Goal: Browse casually

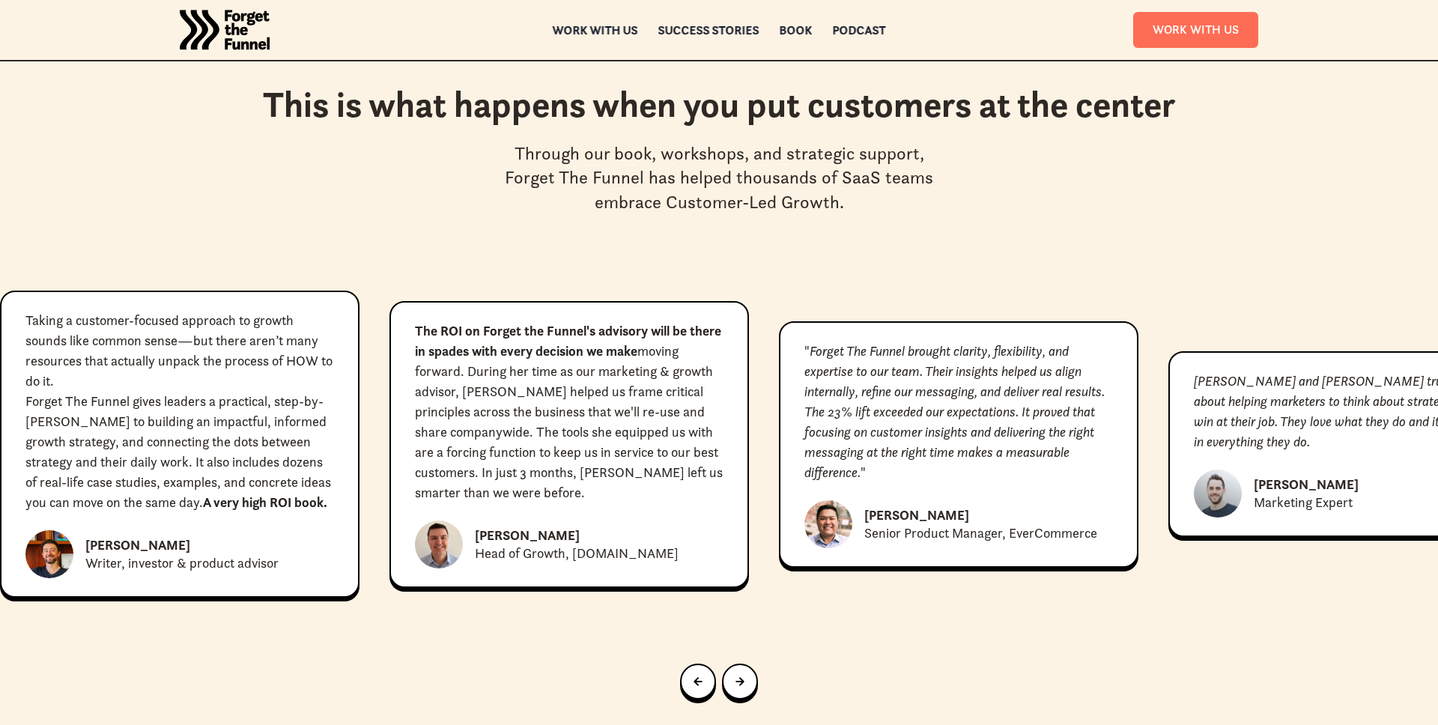
scroll to position [6916, 0]
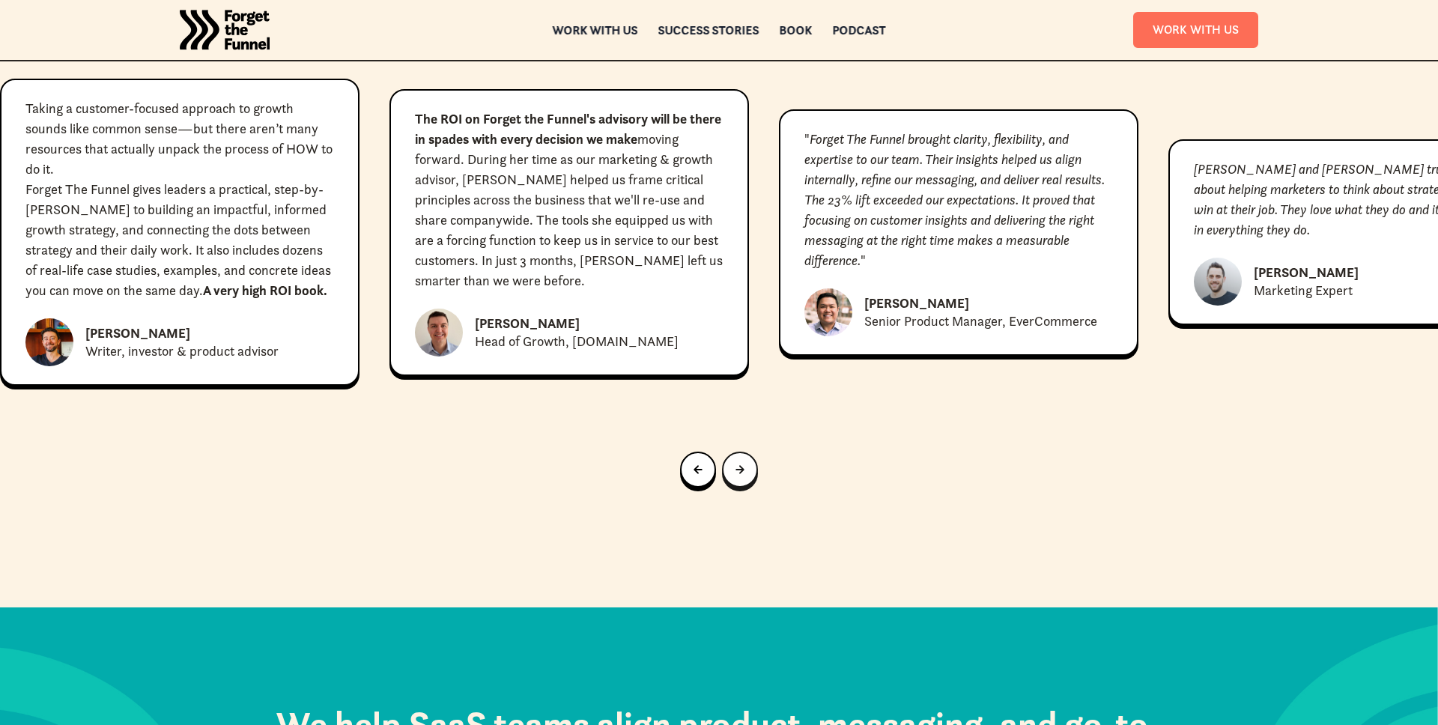
click at [736, 461] on div "Next slide" at bounding box center [740, 469] width 9 height 16
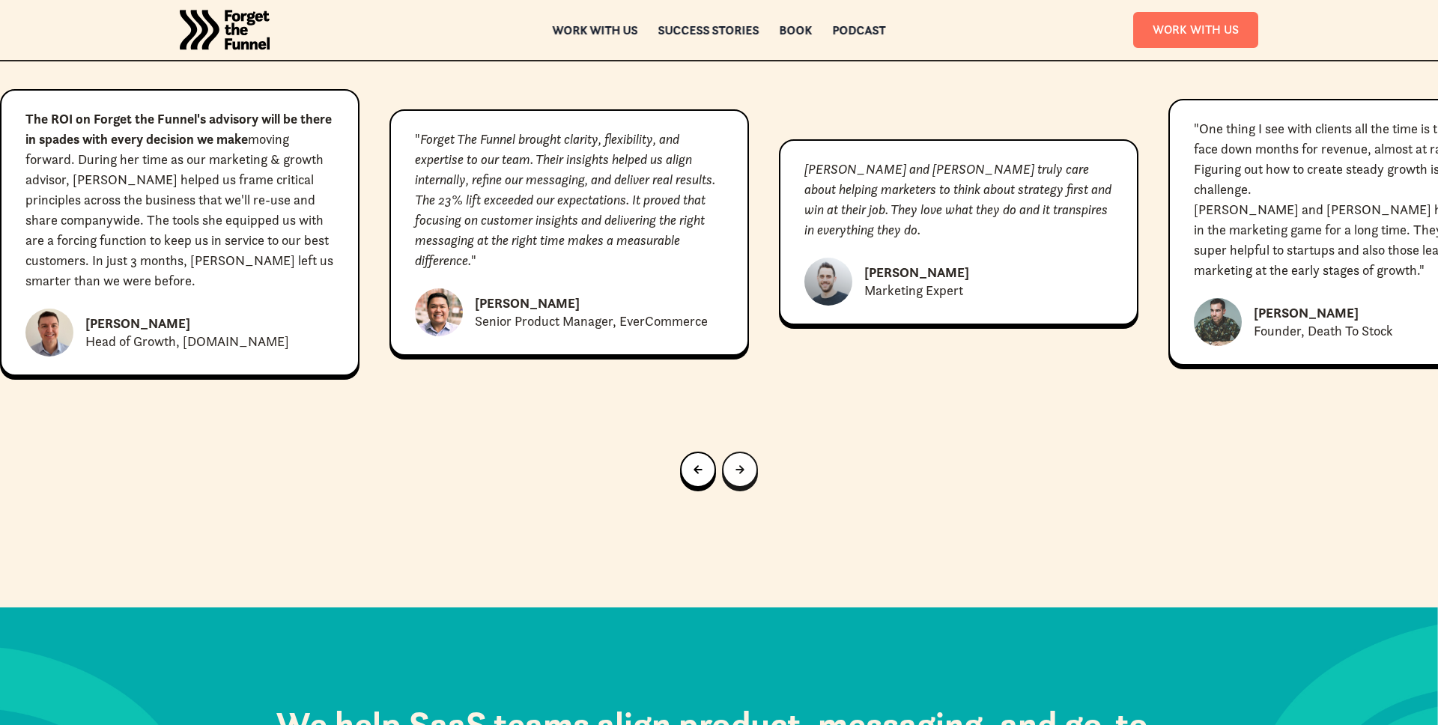
click at [736, 461] on div "Next slide" at bounding box center [740, 469] width 9 height 16
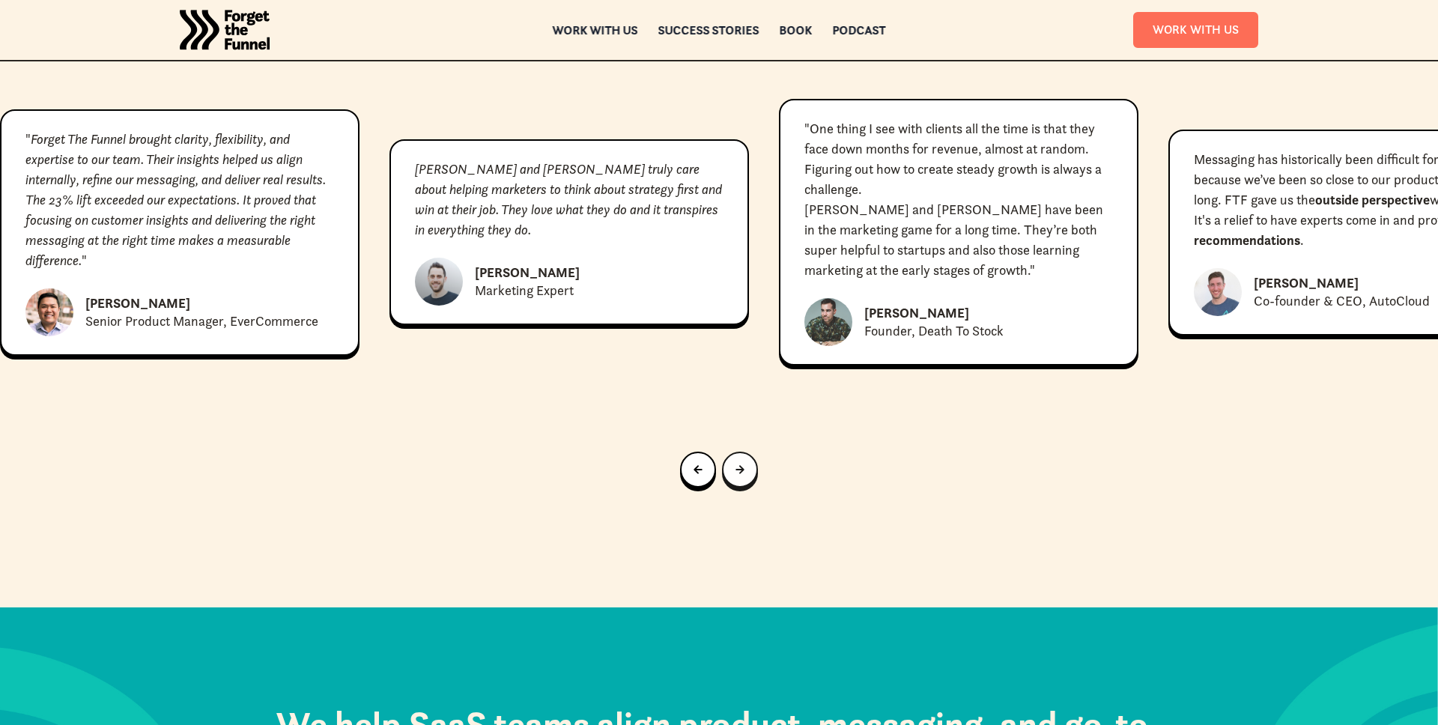
click at [736, 461] on div "Next slide" at bounding box center [740, 469] width 9 height 16
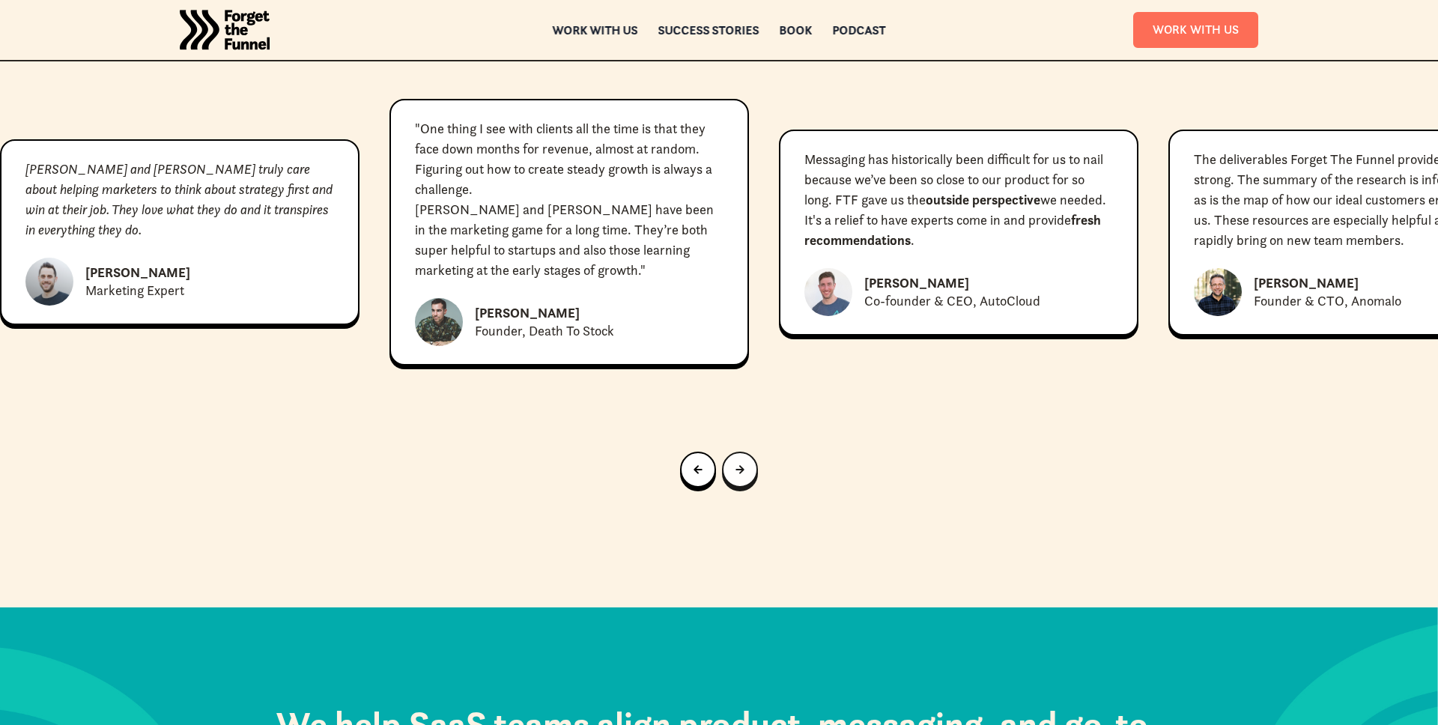
click at [736, 461] on div "Next slide" at bounding box center [740, 469] width 9 height 16
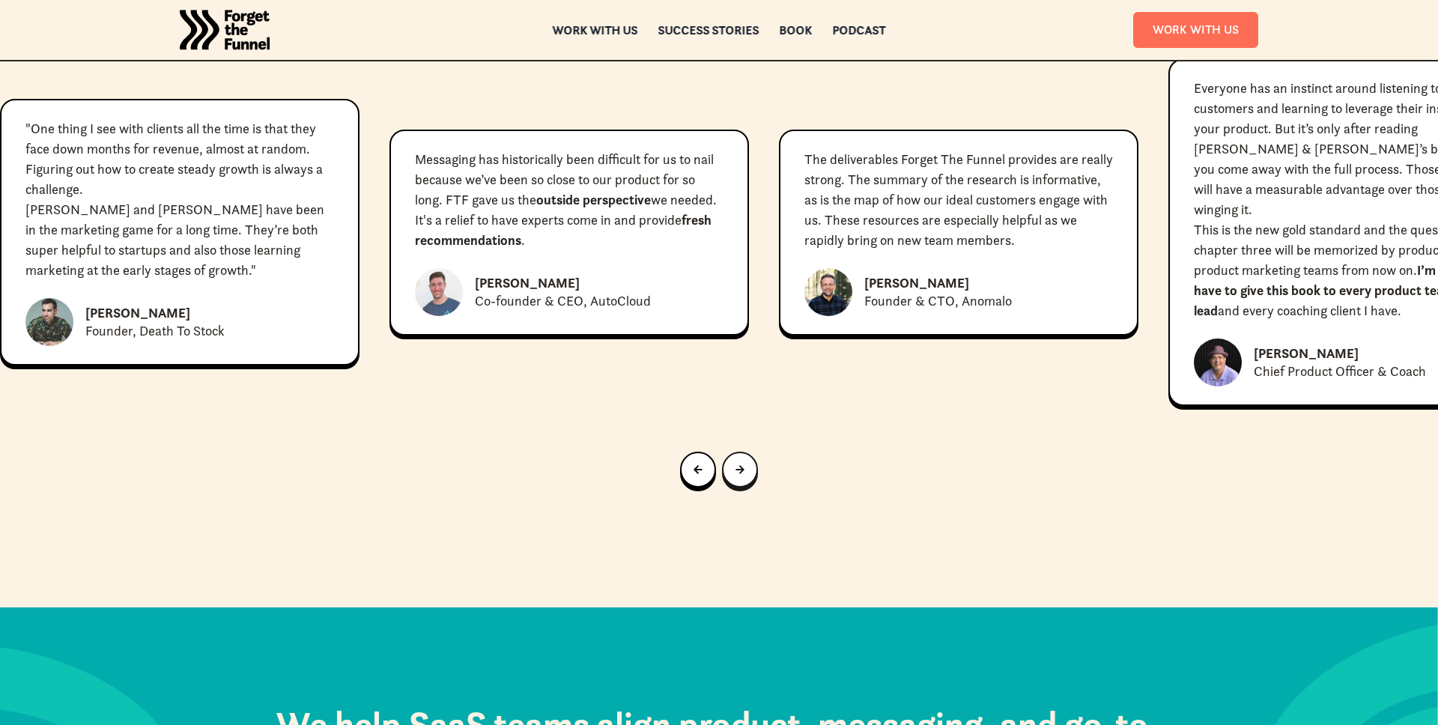
click at [736, 461] on div "Next slide" at bounding box center [740, 469] width 9 height 16
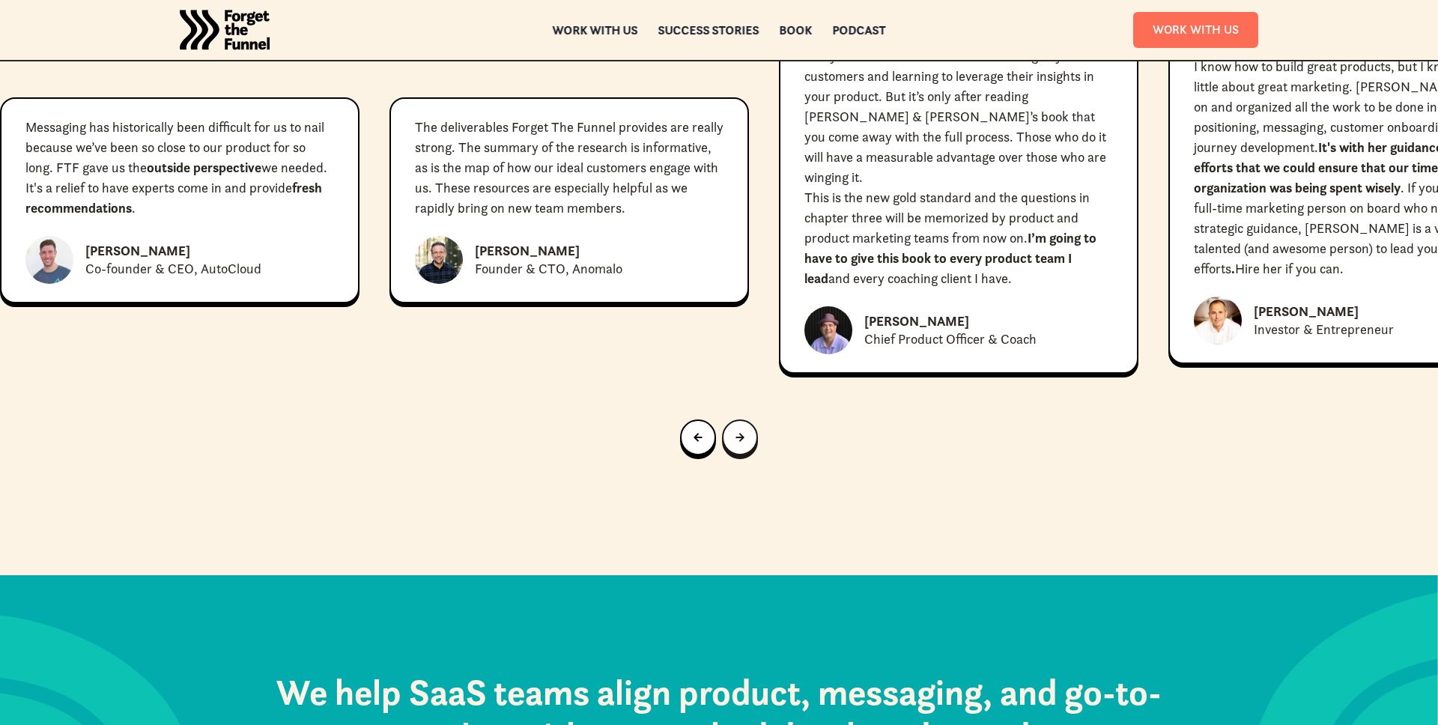
scroll to position [6950, 0]
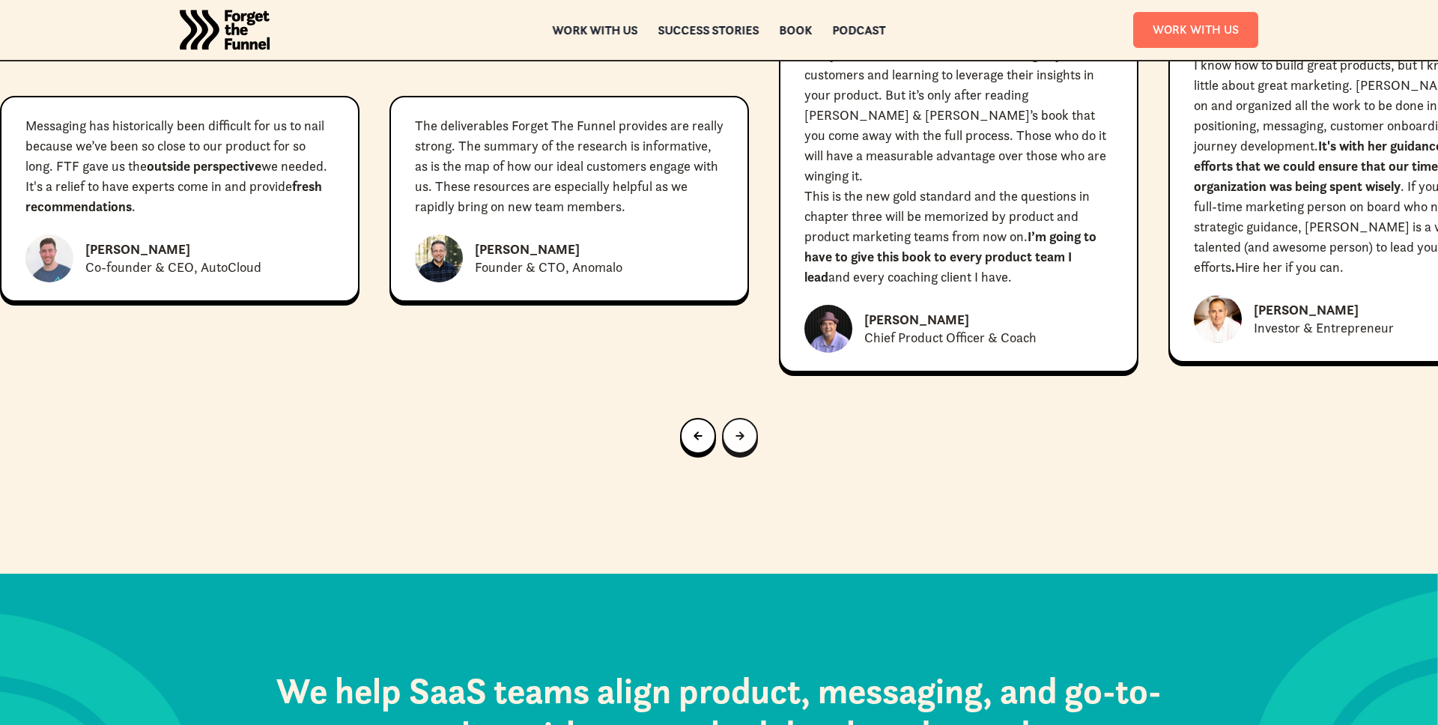
click at [741, 428] on div "Next slide" at bounding box center [740, 436] width 9 height 16
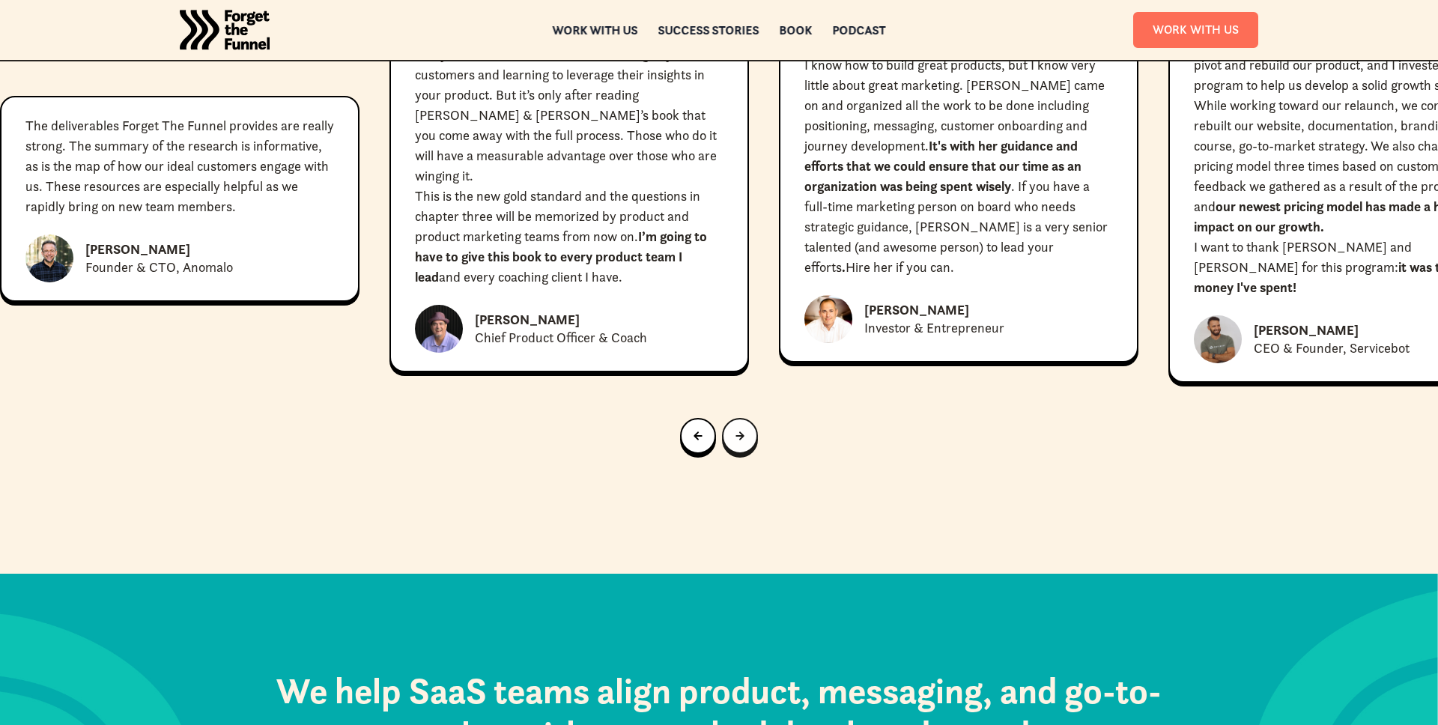
click at [741, 428] on div "Next slide" at bounding box center [740, 436] width 9 height 16
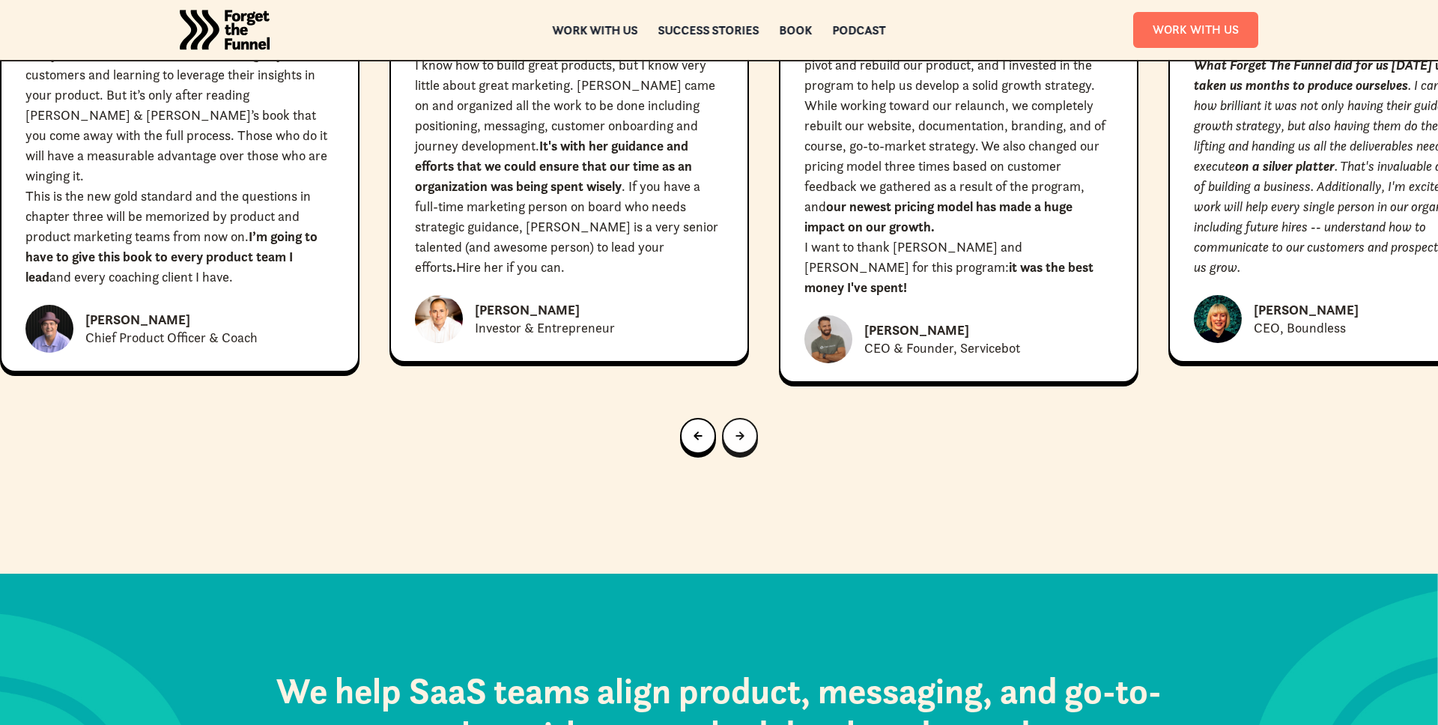
click at [741, 428] on div "Next slide" at bounding box center [740, 436] width 9 height 16
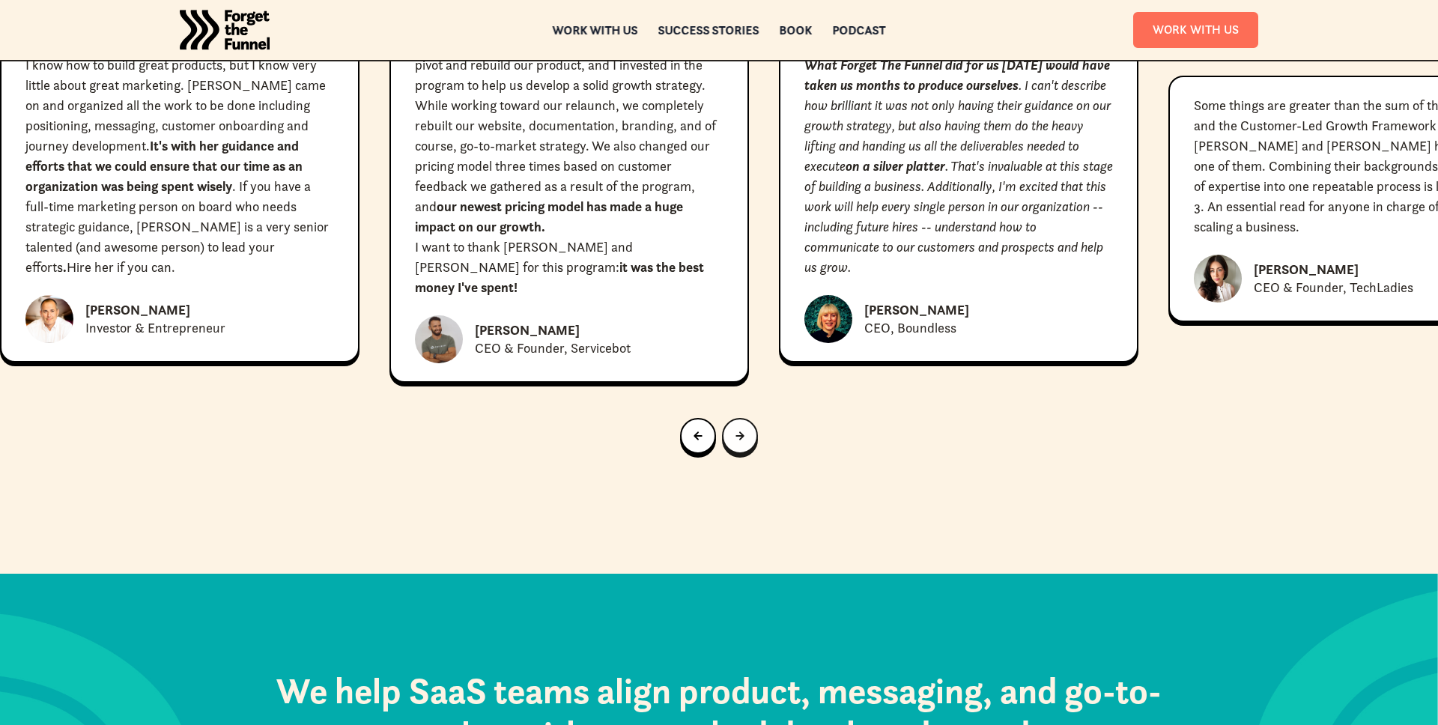
click at [741, 428] on div "Next slide" at bounding box center [740, 436] width 9 height 16
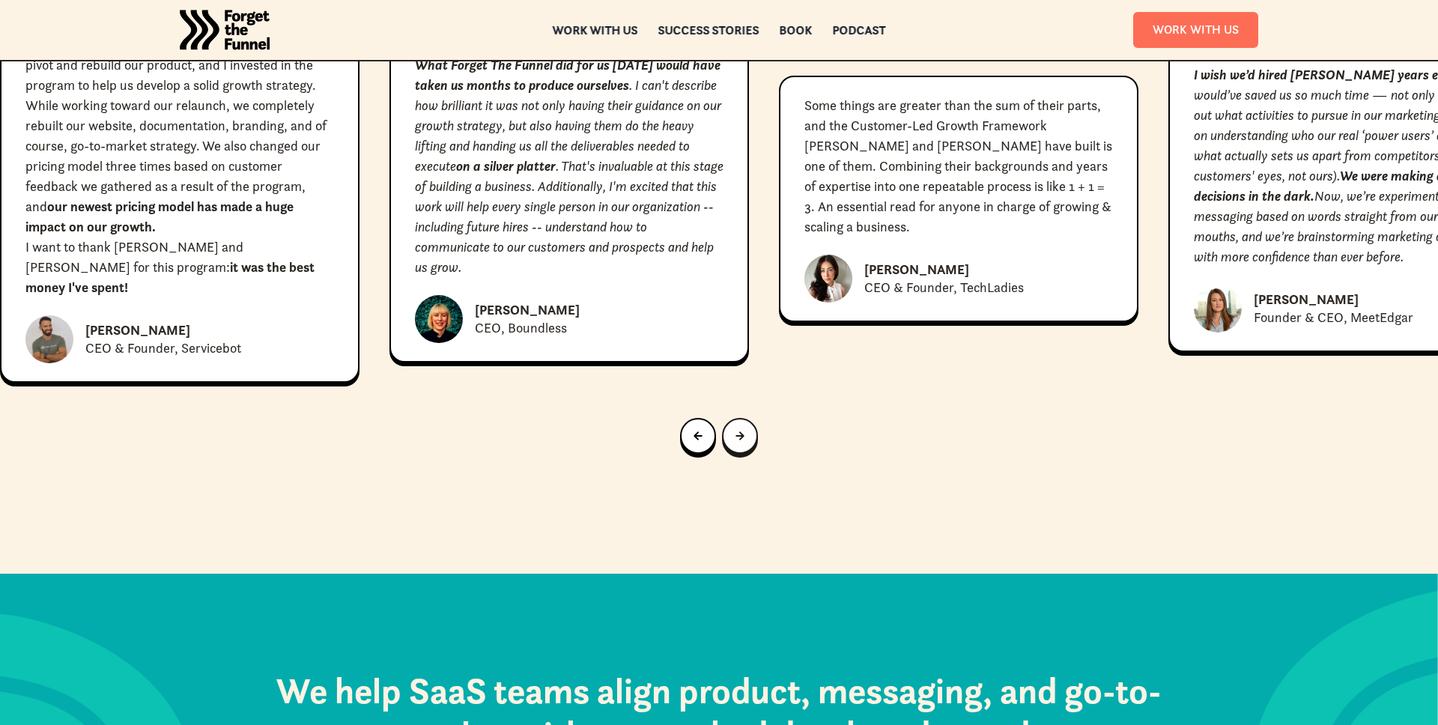
click at [741, 428] on div "Next slide" at bounding box center [740, 436] width 9 height 16
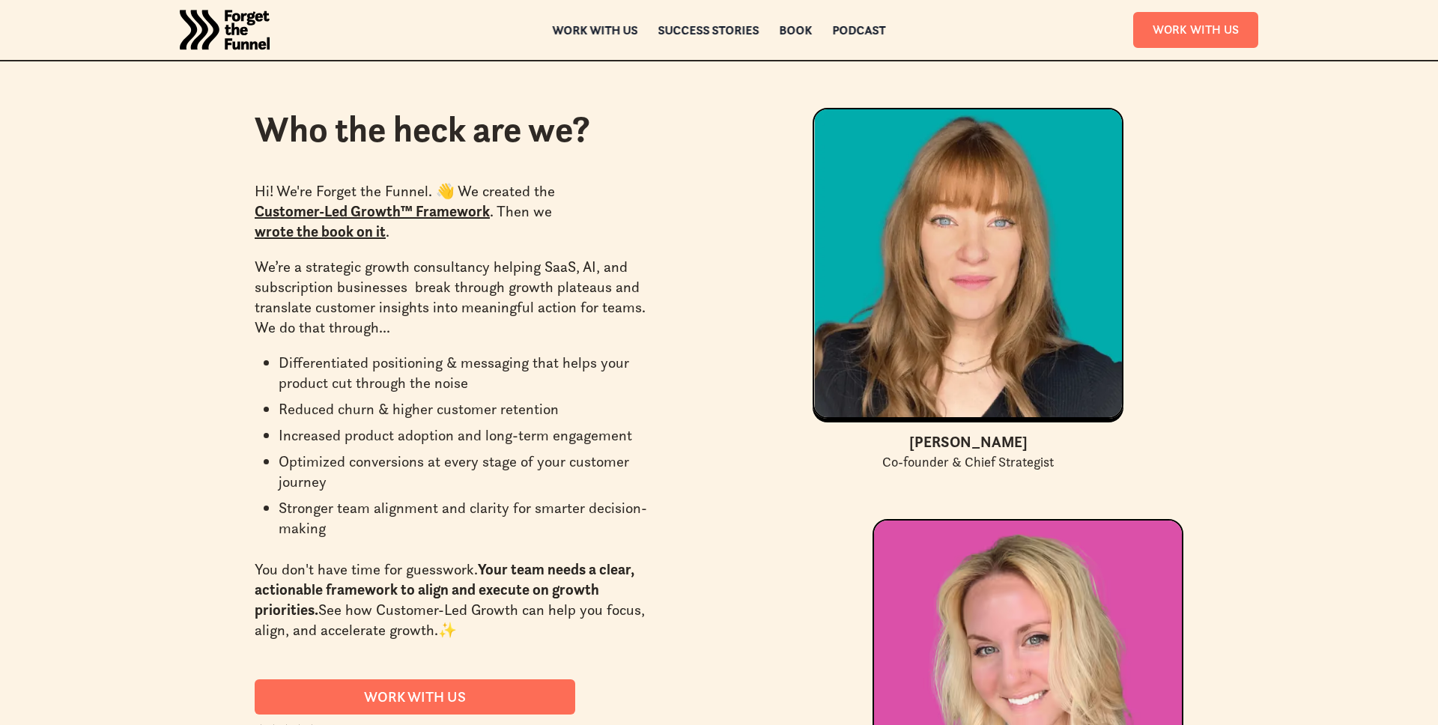
scroll to position [4151, 0]
